Goal: Information Seeking & Learning: Learn about a topic

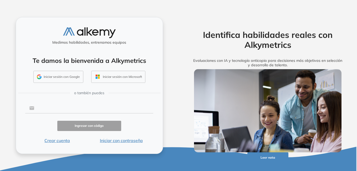
click at [55, 107] on input "text" at bounding box center [93, 108] width 119 height 10
type input "**********"
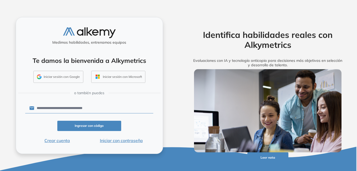
click at [129, 140] on button "Iniciar con contraseña" at bounding box center [121, 140] width 64 height 6
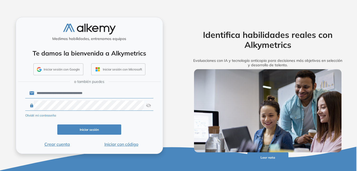
click at [99, 131] on button "Iniciar sesión" at bounding box center [89, 130] width 64 height 10
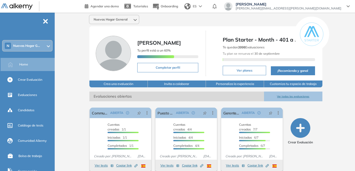
click at [48, 46] on icon at bounding box center [48, 46] width 3 height 2
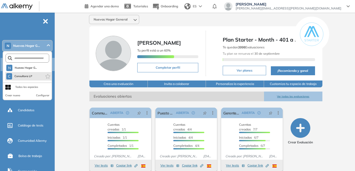
click at [33, 75] on li "C Consultora LP" at bounding box center [28, 76] width 46 height 8
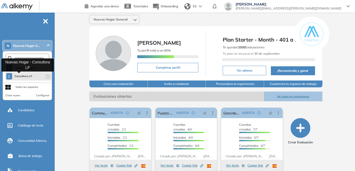
click at [17, 75] on span "Consultora LP" at bounding box center [23, 76] width 18 height 4
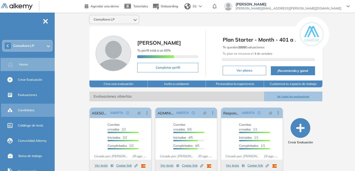
click at [36, 110] on div "Candidatos" at bounding box center [36, 110] width 36 height 9
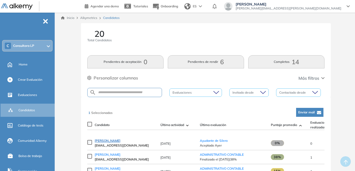
click at [115, 142] on span "[PERSON_NAME]" at bounding box center [108, 141] width 26 height 4
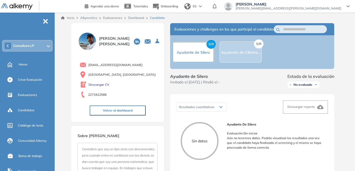
click at [23, 45] on span "Consultora LP" at bounding box center [23, 46] width 21 height 4
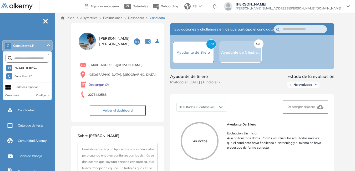
click at [40, 44] on div "C Consultora LP" at bounding box center [27, 46] width 49 height 11
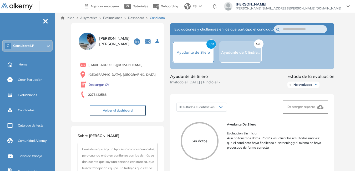
click at [25, 44] on span "Consultora LP" at bounding box center [23, 46] width 21 height 4
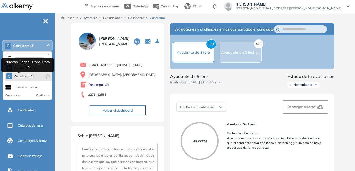
click at [15, 74] on span "Consultora LP" at bounding box center [23, 76] width 18 height 4
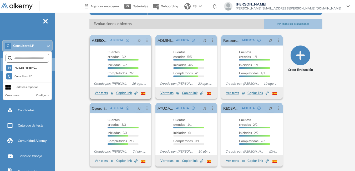
scroll to position [74, 0]
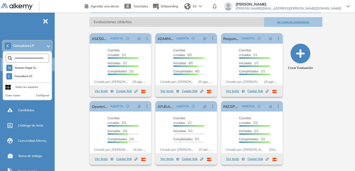
click at [301, 21] on button "Ver todas las evaluaciones" at bounding box center [293, 22] width 58 height 10
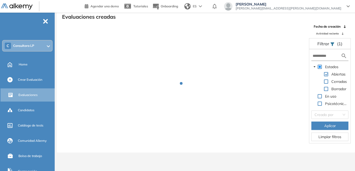
scroll to position [13, 0]
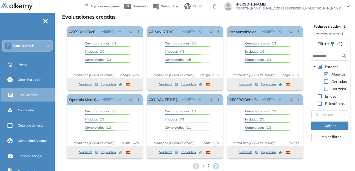
click at [209, 165] on span "2" at bounding box center [208, 166] width 2 height 6
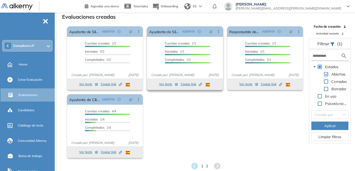
click at [167, 84] on button "Ver tests" at bounding box center [168, 84] width 19 height 6
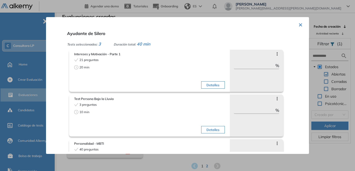
scroll to position [0, 0]
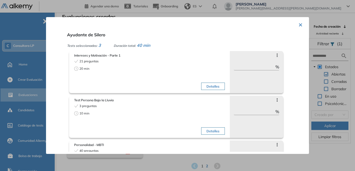
click at [299, 24] on button "×" at bounding box center [301, 24] width 4 height 10
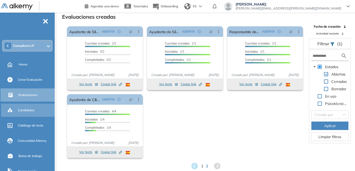
click at [29, 110] on span "Candidatos" at bounding box center [26, 110] width 17 height 5
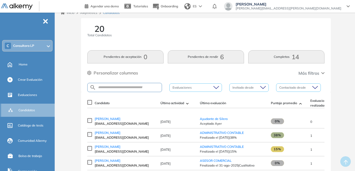
scroll to position [13, 0]
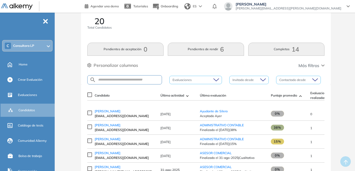
click at [348, 3] on div "Lucrecia Pedraza lucrecia.pedraza@nuevashogar.com.ar" at bounding box center [287, 6] width 126 height 8
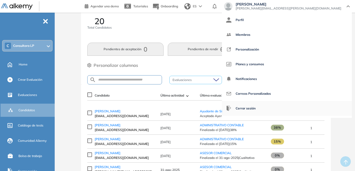
click at [256, 108] on span "Cerrar sesión" at bounding box center [246, 108] width 20 height 13
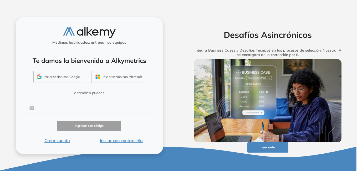
click at [45, 108] on input "text" at bounding box center [93, 108] width 119 height 10
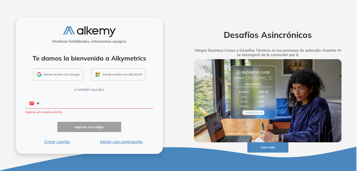
type input "**********"
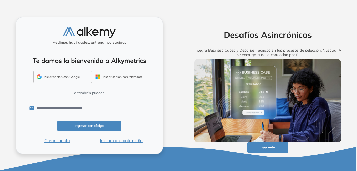
click at [130, 140] on button "Iniciar con contraseña" at bounding box center [121, 140] width 64 height 6
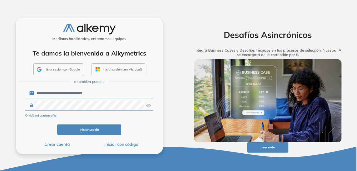
click at [98, 128] on button "Iniciar sesión" at bounding box center [89, 130] width 64 height 10
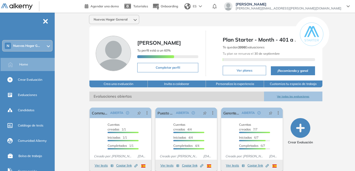
click at [48, 46] on icon at bounding box center [48, 46] width 3 height 1
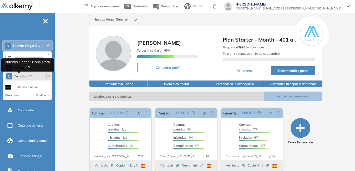
click at [30, 77] on span "Consultora LP" at bounding box center [23, 76] width 18 height 4
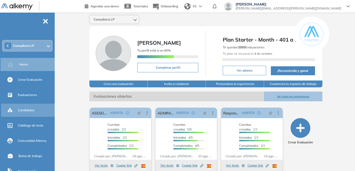
click at [34, 108] on span "Candidatos" at bounding box center [26, 110] width 17 height 5
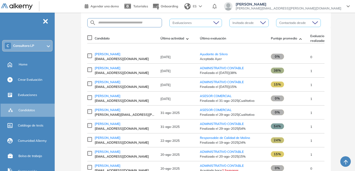
scroll to position [79, 0]
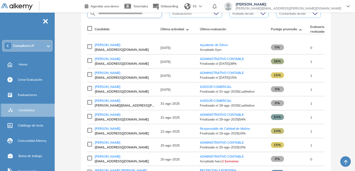
click at [29, 109] on span "Candidatos" at bounding box center [26, 110] width 17 height 5
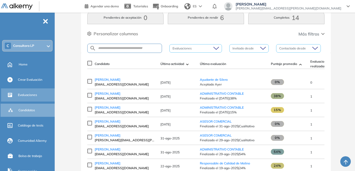
scroll to position [0, 0]
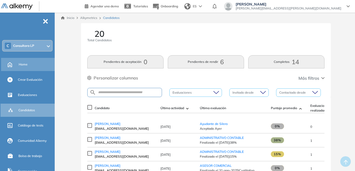
click at [28, 65] on div "Home" at bounding box center [36, 64] width 35 height 9
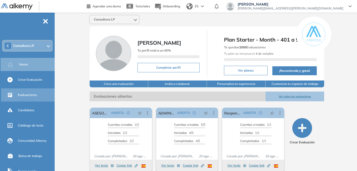
click at [29, 95] on span "Evaluaciones" at bounding box center [27, 95] width 19 height 5
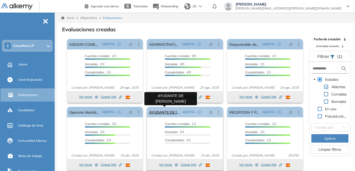
click at [169, 111] on link "AYUDANTE DE [PERSON_NAME]" at bounding box center [164, 112] width 31 height 11
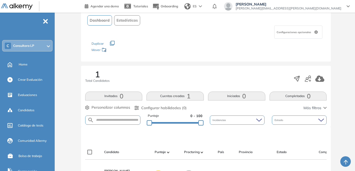
scroll to position [26, 0]
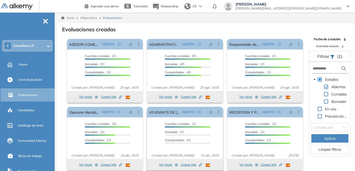
click at [176, 165] on icon "button" at bounding box center [177, 165] width 2 height 2
click at [172, 165] on button "Ver tests" at bounding box center [168, 165] width 19 height 6
click at [169, 162] on button "Ver tests" at bounding box center [168, 165] width 19 height 6
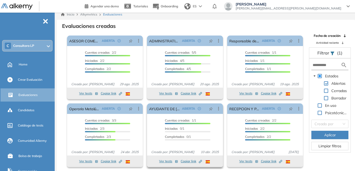
scroll to position [13, 0]
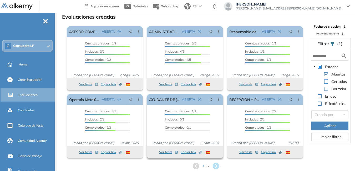
click at [166, 151] on button "Ver tests" at bounding box center [168, 152] width 19 height 6
click at [163, 150] on button "Ver tests" at bounding box center [168, 152] width 19 height 6
click at [218, 99] on icon at bounding box center [218, 99] width 5 height 5
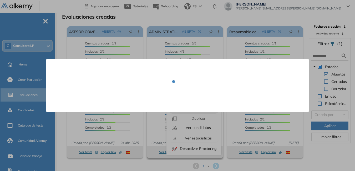
click at [196, 108] on div at bounding box center [177, 85] width 263 height 53
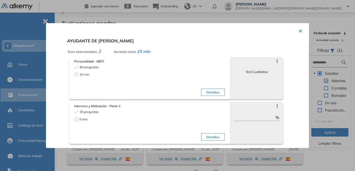
scroll to position [0, 0]
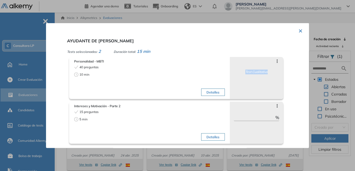
drag, startPoint x: 306, startPoint y: 59, endPoint x: 303, endPoint y: 94, distance: 34.9
click at [303, 94] on div "× AYUDANTE DE SILERO Tests seleccionados: 2 Duración total: 15 min Personalidad…" at bounding box center [177, 85] width 263 height 125
drag, startPoint x: 303, startPoint y: 94, endPoint x: 293, endPoint y: 54, distance: 40.7
click at [293, 54] on div "Personalidad - MBTI 40 preguntas 10 min Detalles Saltar preguntas Test Cualitat…" at bounding box center [186, 76] width 234 height 45
click at [299, 31] on button "×" at bounding box center [301, 30] width 4 height 10
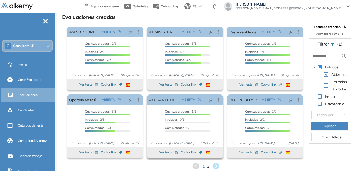
scroll to position [13, 0]
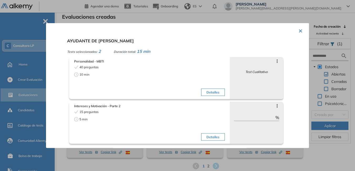
click at [299, 31] on button "×" at bounding box center [301, 30] width 4 height 10
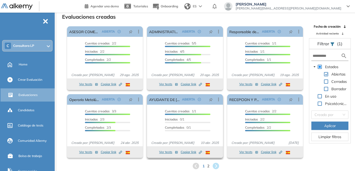
click at [189, 151] on span "Copiar link Created by potrace 1.16, written by [PERSON_NAME] [DATE]-[DATE]" at bounding box center [191, 152] width 21 height 5
